Goal: Information Seeking & Learning: Learn about a topic

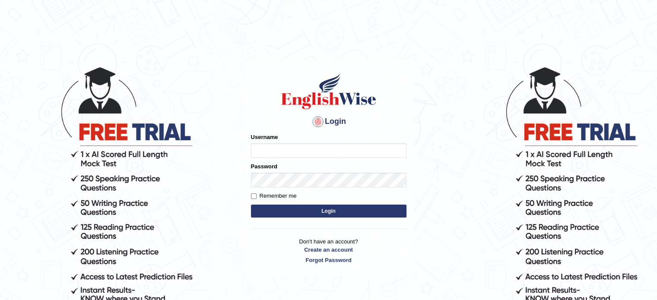
type input "Himabind"
click at [309, 214] on button "Login" at bounding box center [328, 211] width 155 height 13
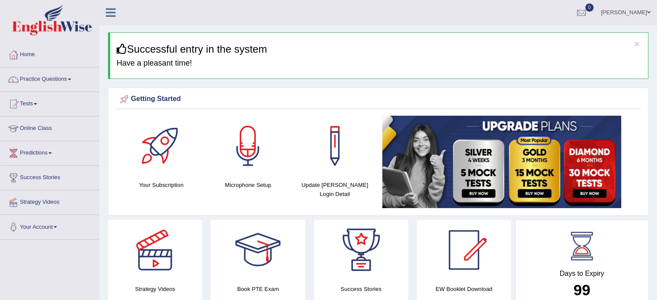
click at [39, 136] on link "Online Class" at bounding box center [49, 128] width 98 height 22
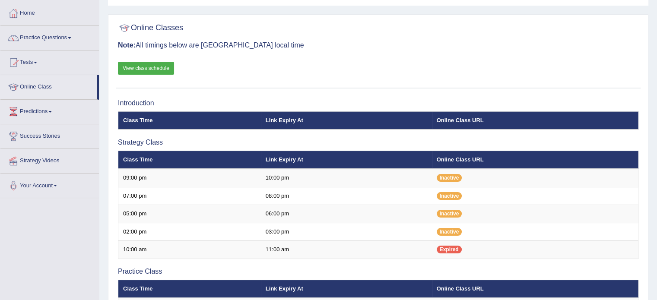
scroll to position [46, 0]
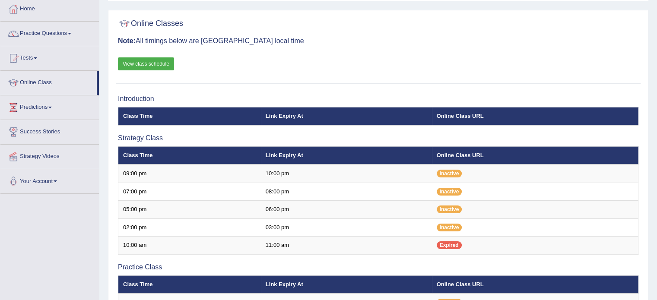
click at [150, 65] on link "View class schedule" at bounding box center [146, 63] width 56 height 13
click at [16, 13] on div at bounding box center [13, 9] width 13 height 13
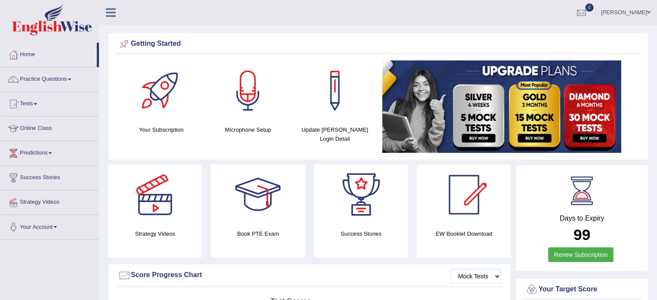
click at [634, 13] on link "[PERSON_NAME]" at bounding box center [625, 11] width 63 height 22
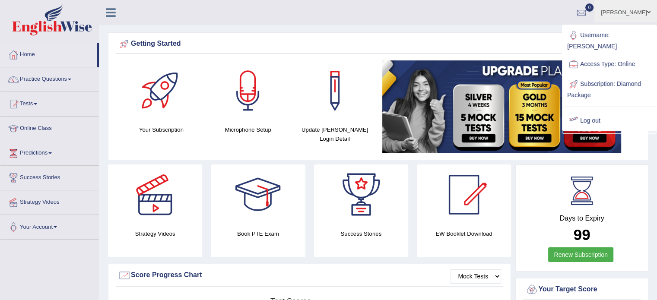
click at [601, 111] on link "Log out" at bounding box center [609, 121] width 93 height 20
